Goal: Obtain resource: Obtain resource

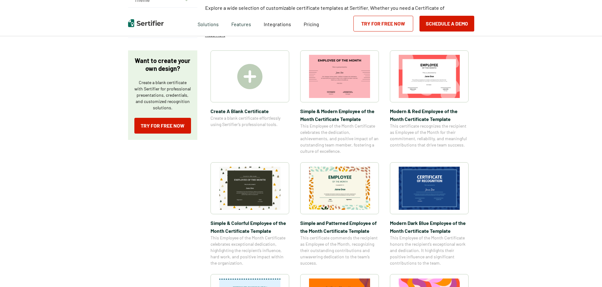
scroll to position [94, 0]
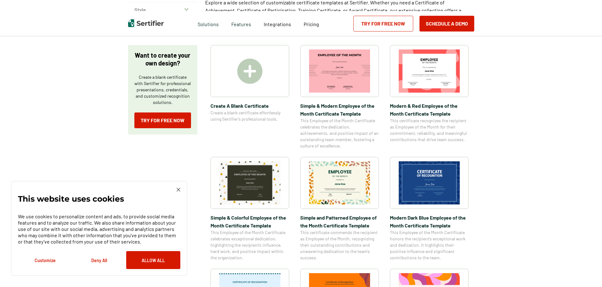
click at [444, 177] on img at bounding box center [429, 182] width 61 height 43
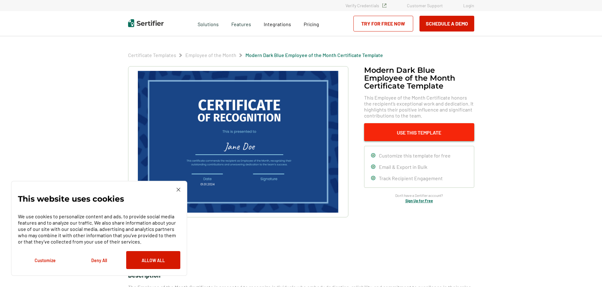
click at [406, 131] on button "Use This Template" at bounding box center [419, 132] width 110 height 18
